Goal: Find specific page/section: Find specific page/section

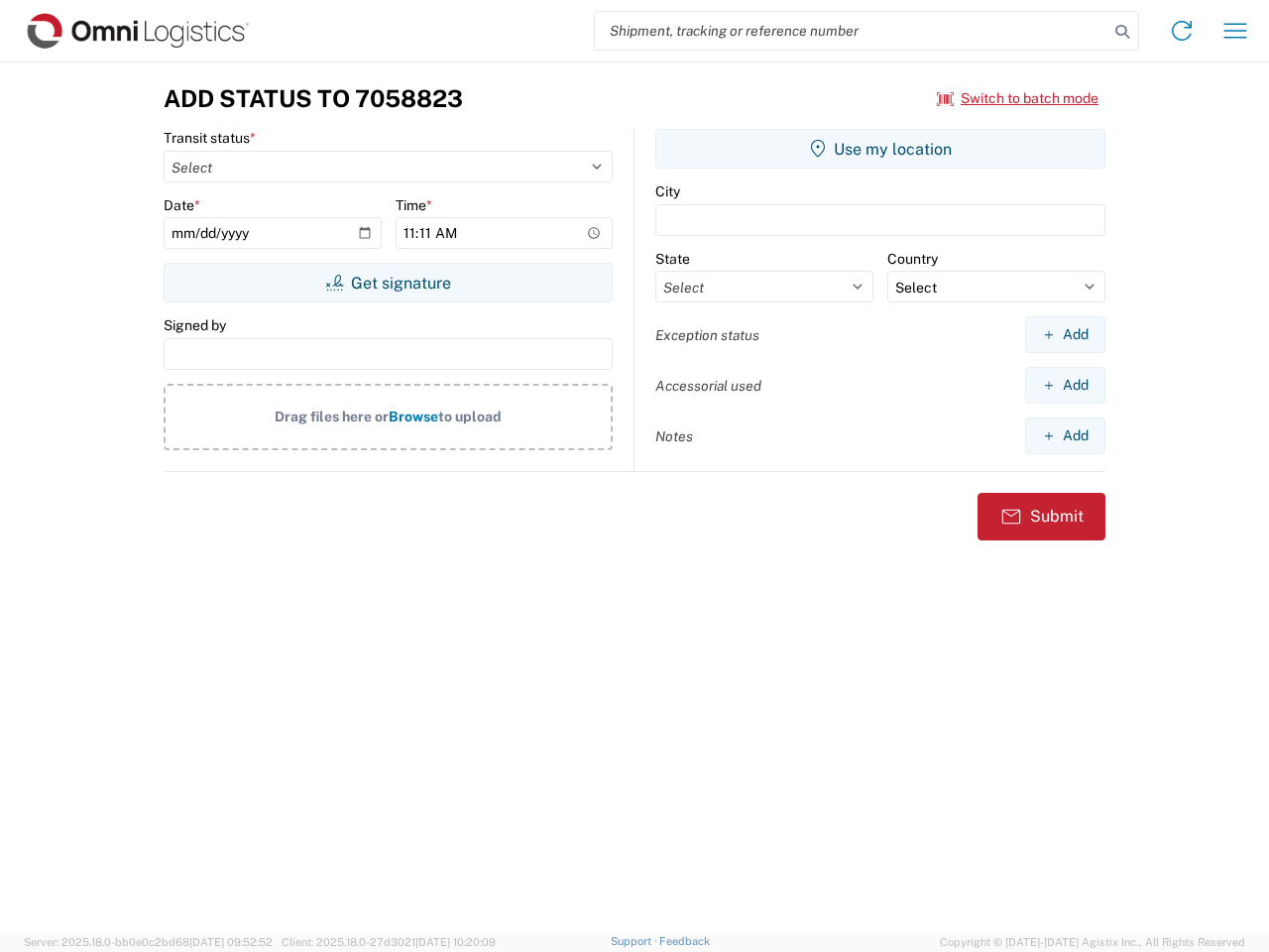
click at [852, 31] on input "search" at bounding box center [852, 31] width 514 height 38
click at [1123, 32] on icon at bounding box center [1123, 32] width 28 height 28
click at [1182, 31] on icon at bounding box center [1182, 31] width 32 height 32
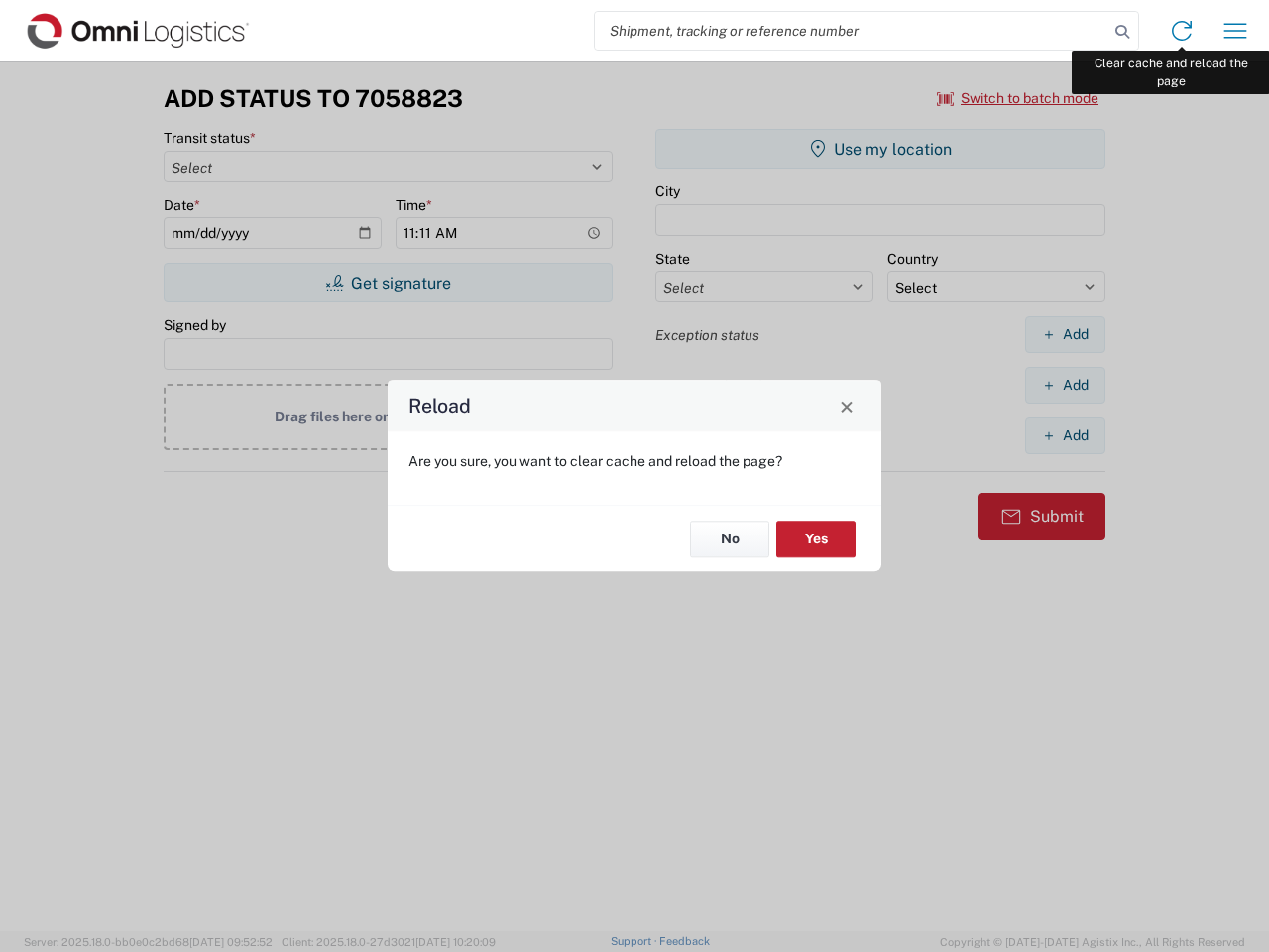
click at [1236, 31] on div "Reload Are you sure, you want to clear cache and reload the page? No Yes" at bounding box center [634, 476] width 1269 height 952
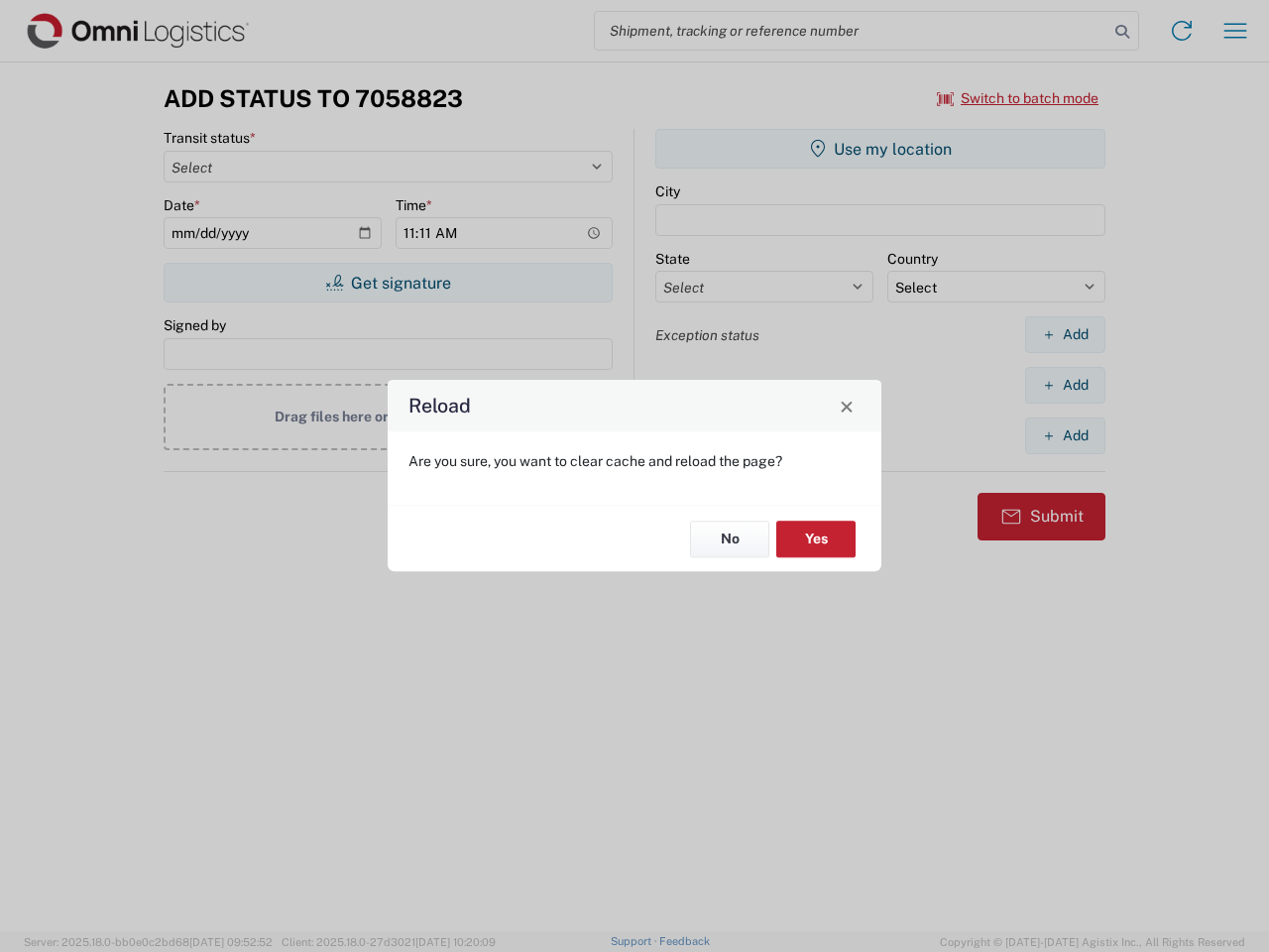
click at [1018, 98] on div "Reload Are you sure, you want to clear cache and reload the page? No Yes" at bounding box center [634, 476] width 1269 height 952
click at [388, 283] on div "Reload Are you sure, you want to clear cache and reload the page? No Yes" at bounding box center [634, 476] width 1269 height 952
click at [881, 148] on div "Reload Are you sure, you want to clear cache and reload the page? No Yes" at bounding box center [634, 476] width 1269 height 952
click at [1065, 334] on div "Reload Are you sure, you want to clear cache and reload the page? No Yes" at bounding box center [634, 476] width 1269 height 952
click at [1065, 385] on div "Reload Are you sure, you want to clear cache and reload the page? No Yes" at bounding box center [634, 476] width 1269 height 952
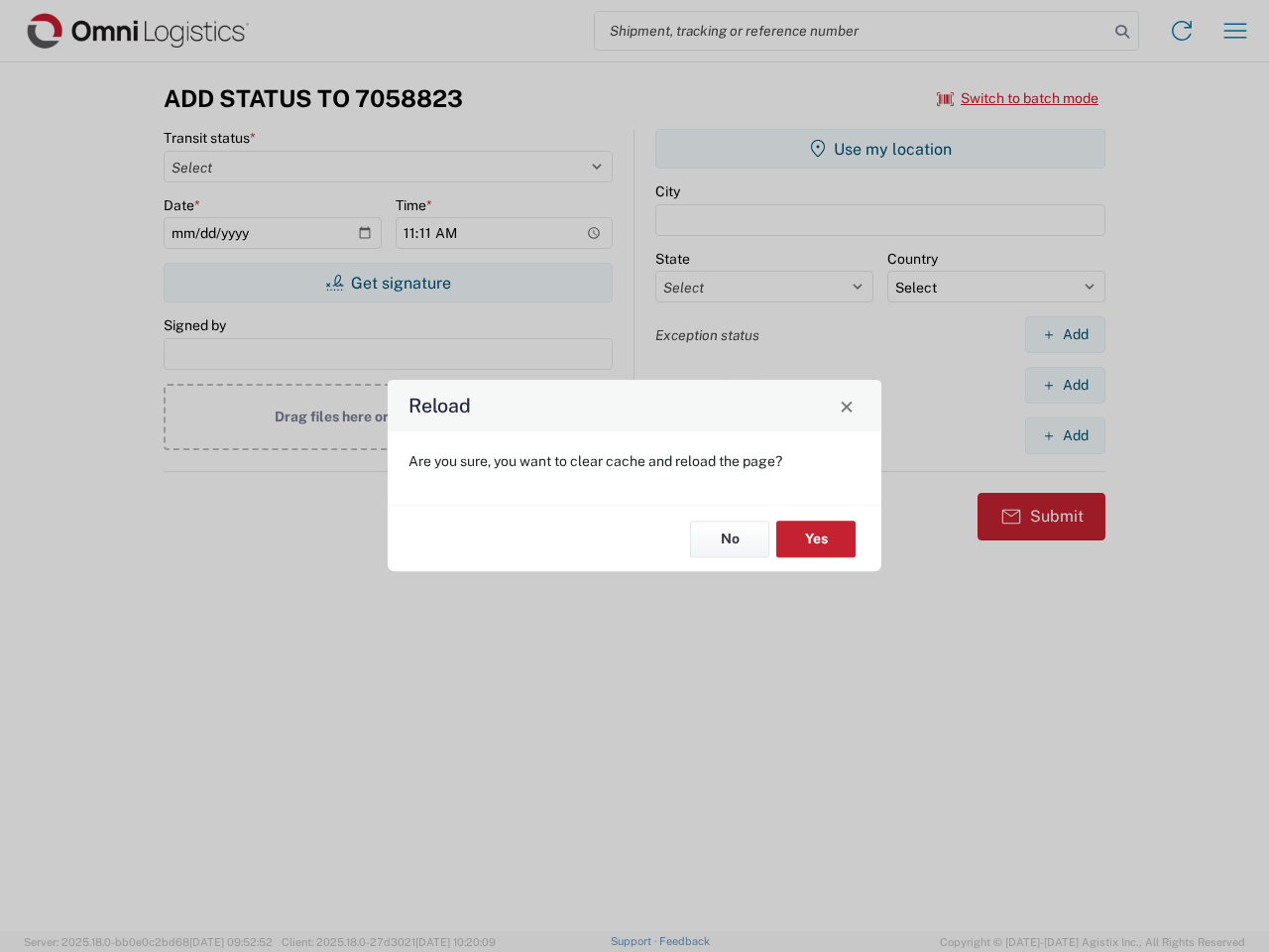
click at [1065, 435] on div "Reload Are you sure, you want to clear cache and reload the page? No Yes" at bounding box center [634, 476] width 1269 height 952
